Goal: Information Seeking & Learning: Check status

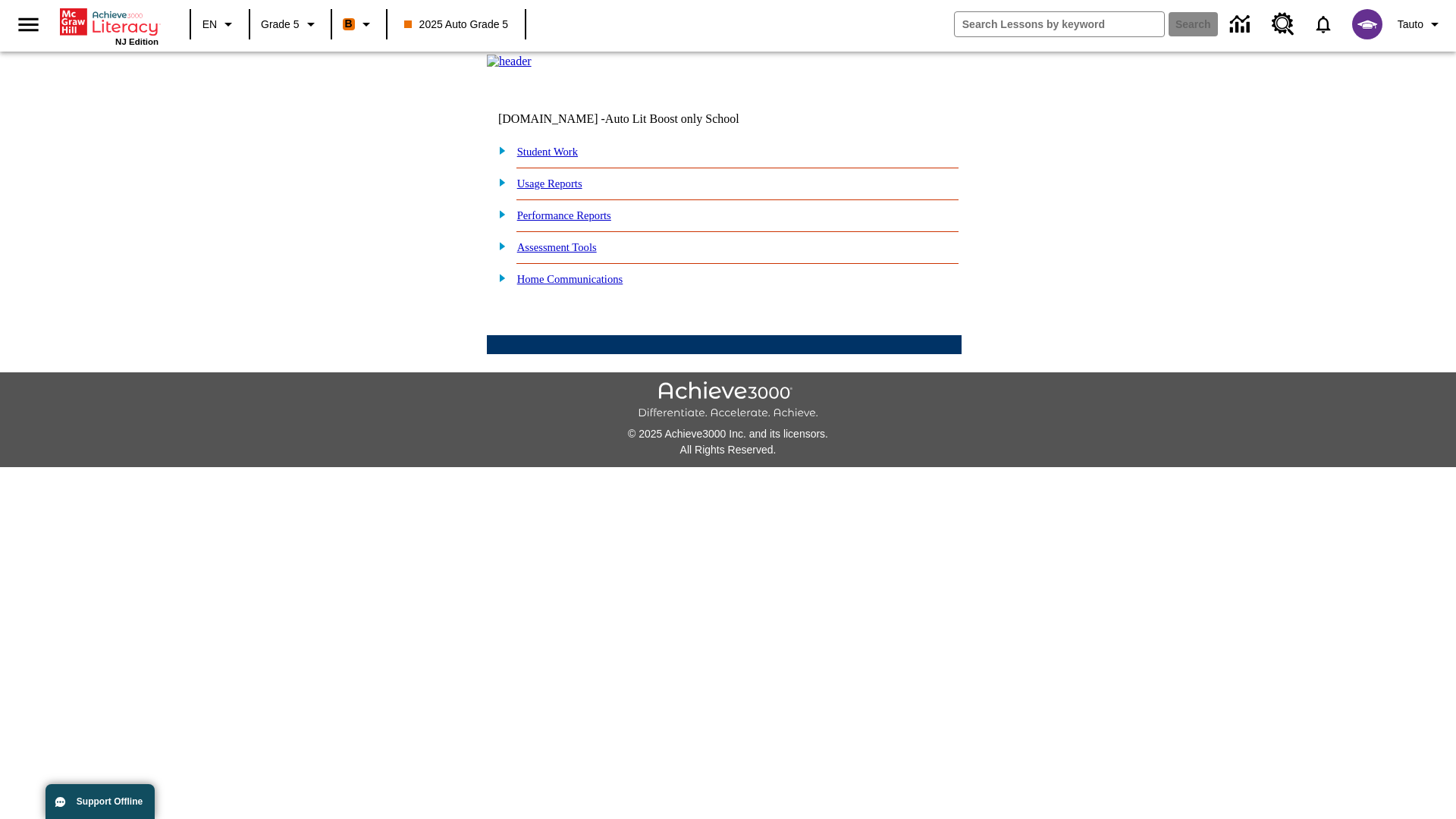
click at [580, 221] on link "Performance Reports" at bounding box center [564, 215] width 94 height 12
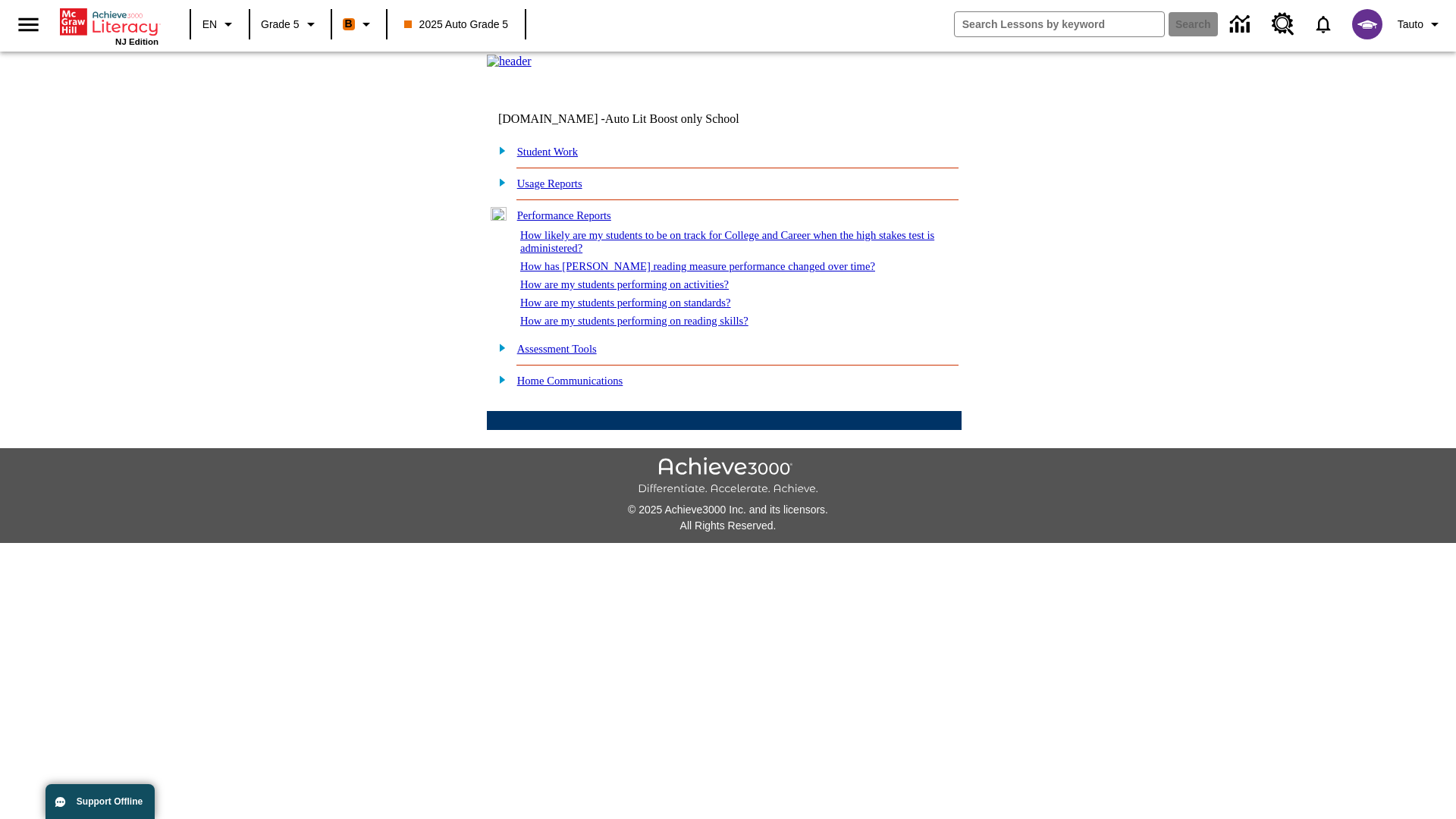
click at [639, 291] on link "How are my students performing on activities?" at bounding box center [624, 285] width 208 height 12
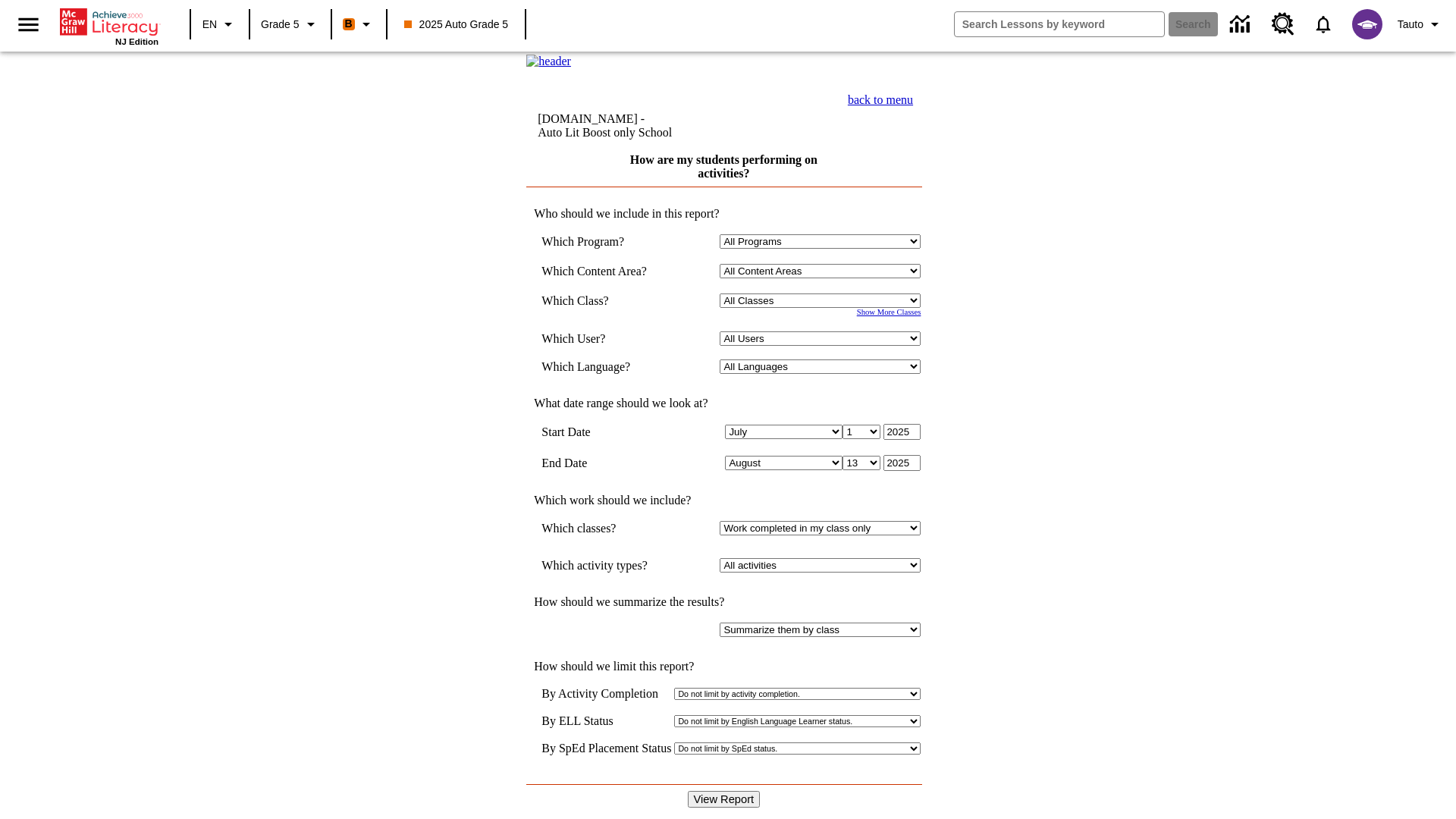
click at [824, 308] on select "Select a Class: All Classes 2025 Auto Grade 5 OL 2025 Auto Grade 6" at bounding box center [820, 301] width 201 height 15
select select "11133131"
select select "21437107"
click at [725, 791] on input "View Report" at bounding box center [724, 799] width 73 height 17
